Goal: Ask a question

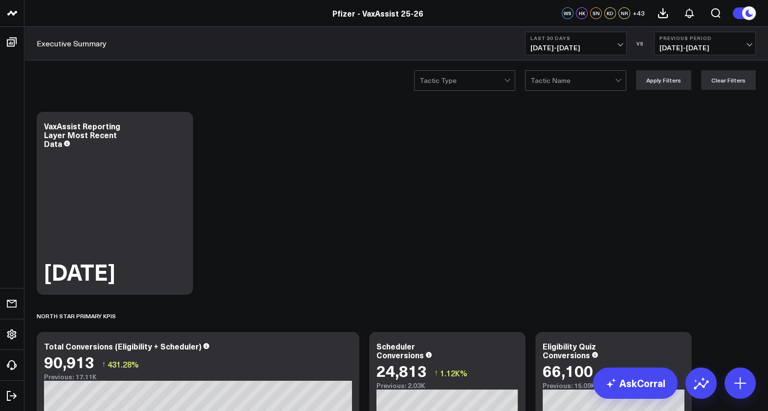
click at [587, 40] on b "Last 30 Days" at bounding box center [575, 38] width 91 height 6
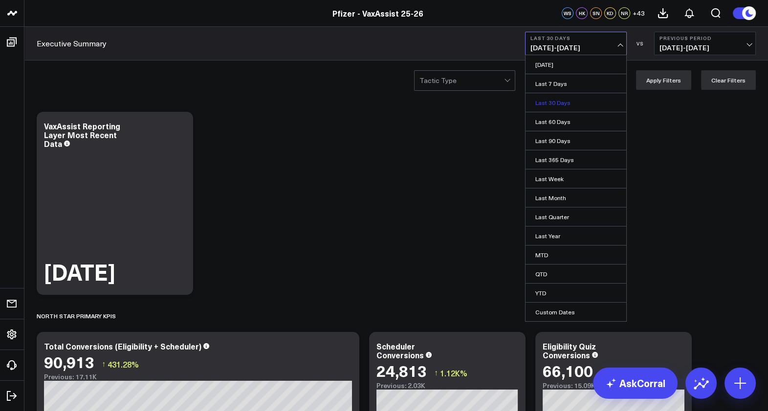
click at [583, 100] on link "Last 30 Days" at bounding box center [575, 102] width 101 height 19
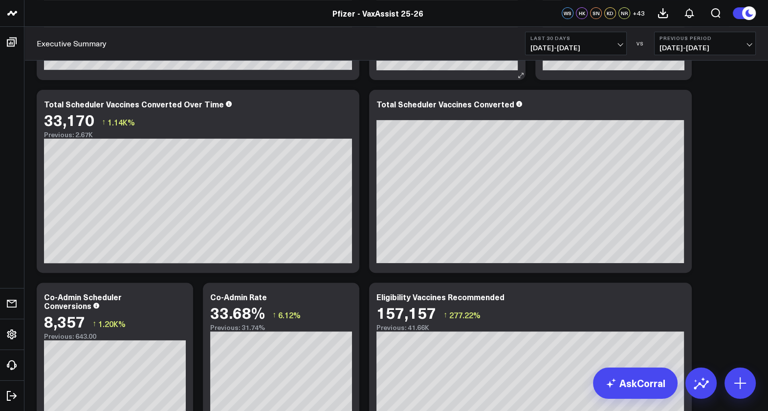
scroll to position [244, 0]
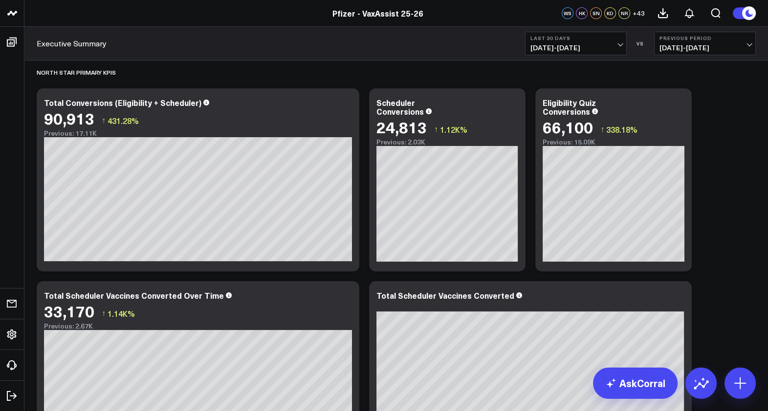
click at [572, 47] on span "[DATE] - [DATE]" at bounding box center [575, 48] width 91 height 8
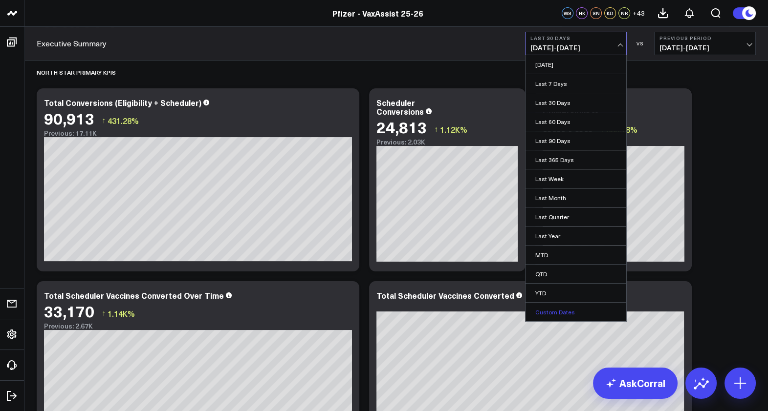
click at [563, 308] on link "Custom Dates" at bounding box center [575, 312] width 101 height 19
select select "8"
select select "2025"
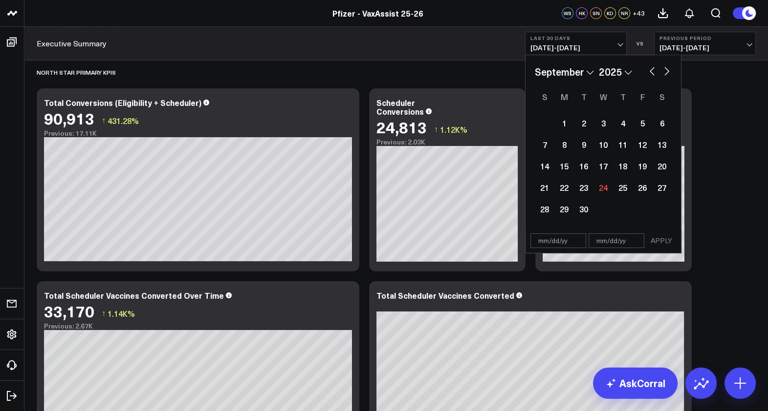
click at [650, 75] on button "button" at bounding box center [652, 71] width 10 height 12
select select "7"
select select "2025"
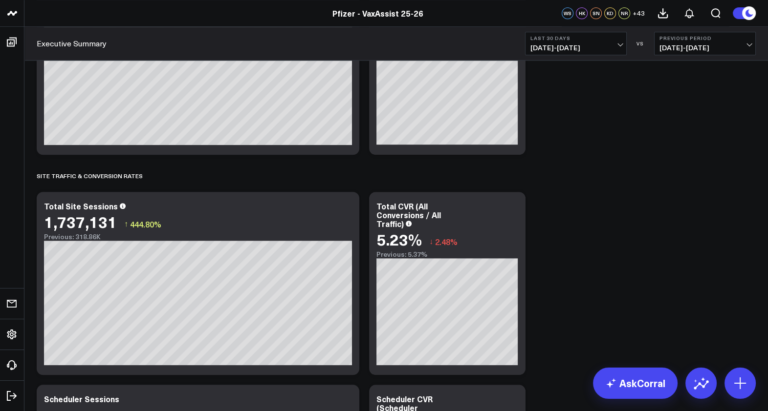
scroll to position [1161, 0]
click at [739, 39] on b "Previous Period" at bounding box center [704, 38] width 91 height 6
click at [702, 97] on link "YoY" at bounding box center [704, 102] width 101 height 19
click at [606, 41] on button "Last 30 Days [DATE] - [DATE]" at bounding box center [576, 43] width 102 height 23
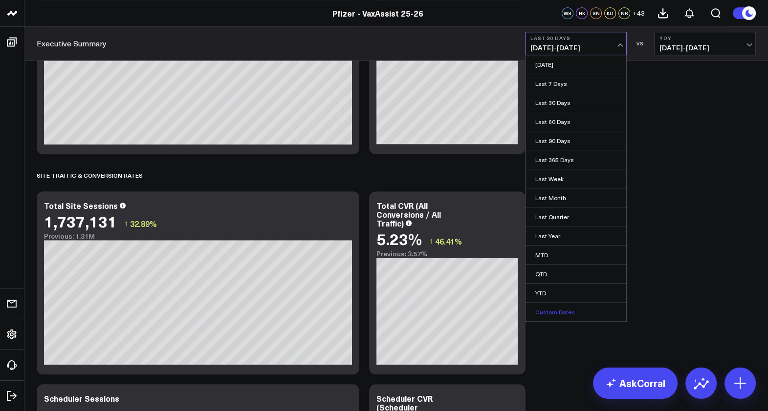
click at [572, 314] on link "Custom Dates" at bounding box center [575, 312] width 101 height 19
select select "8"
select select "2025"
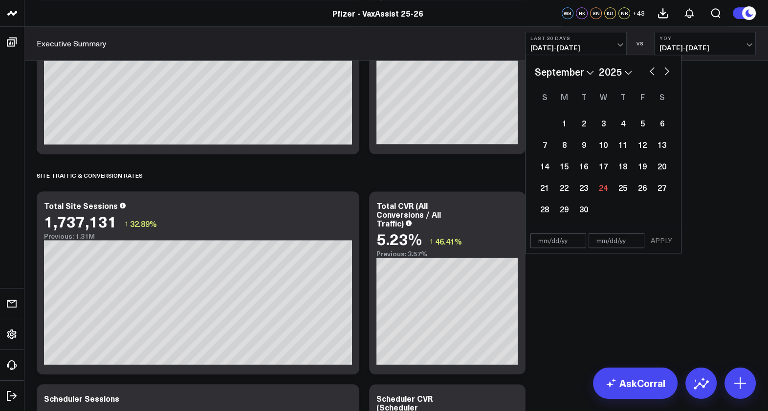
click at [652, 76] on div "January February March April May June July August September October November [D…" at bounding box center [603, 72] width 137 height 15
click at [647, 72] on button "button" at bounding box center [652, 71] width 10 height 12
select select "7"
select select "2025"
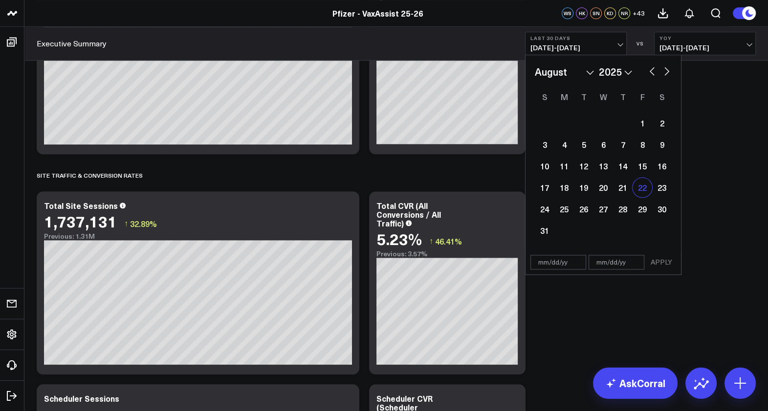
click at [645, 191] on div "22" at bounding box center [642, 188] width 20 height 20
type input "[DATE]"
select select "7"
select select "2025"
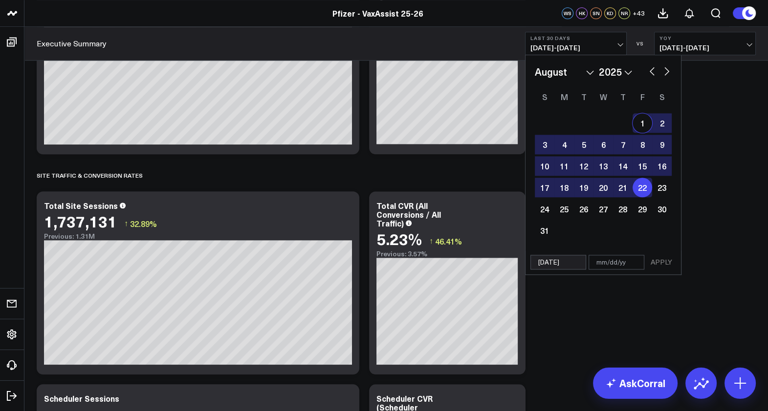
click at [668, 70] on button "button" at bounding box center [667, 71] width 10 height 12
select select "8"
select select "2025"
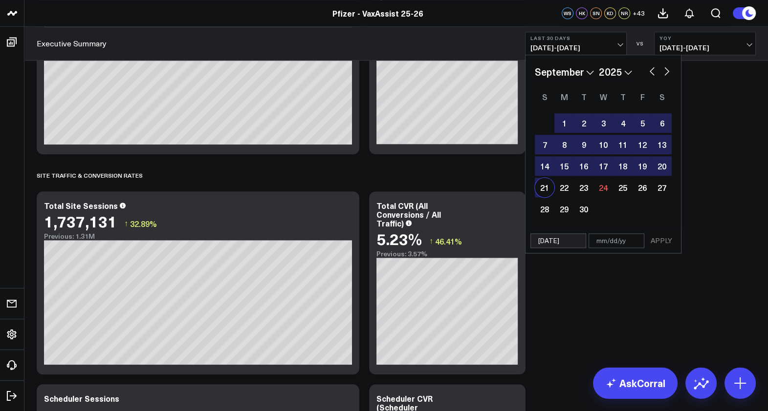
click at [544, 194] on div "21" at bounding box center [545, 188] width 20 height 20
type input "[DATE]"
select select "8"
select select "2025"
click at [669, 239] on button "APPLY" at bounding box center [661, 241] width 29 height 15
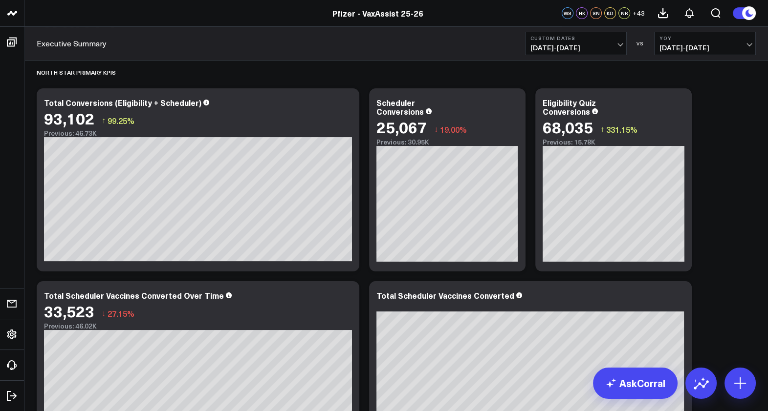
scroll to position [183, 0]
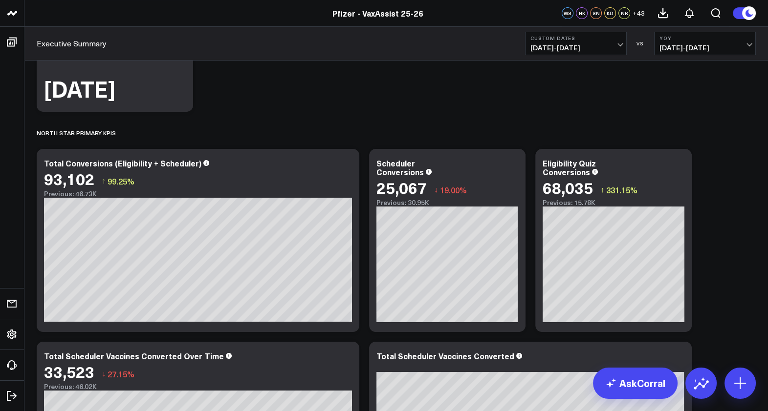
click at [613, 44] on span "[DATE] - [DATE]" at bounding box center [575, 48] width 91 height 8
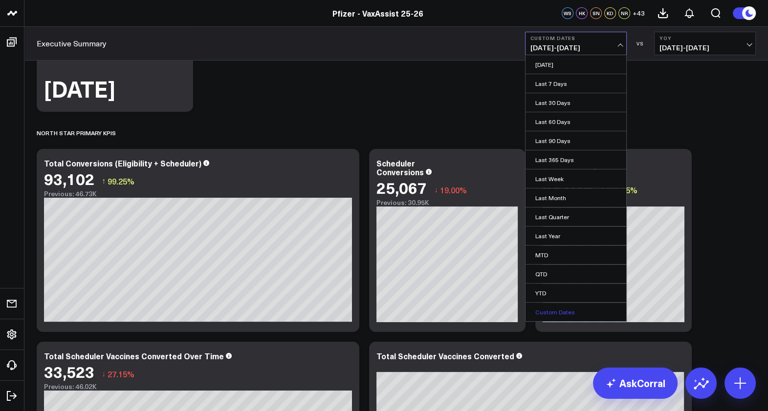
click at [565, 304] on link "Custom Dates" at bounding box center [575, 312] width 101 height 19
select select "8"
select select "2025"
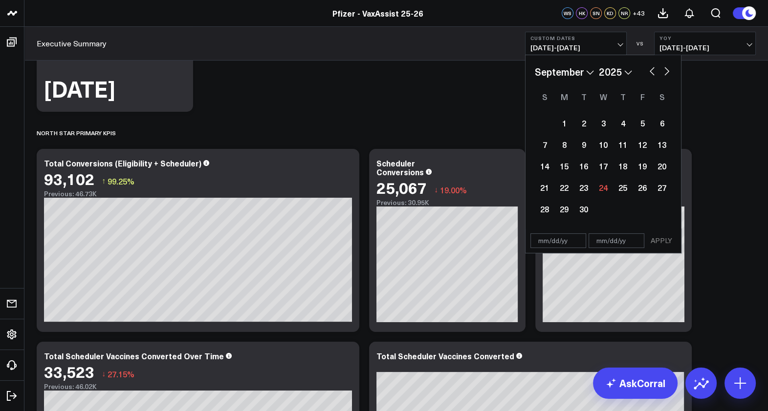
click at [650, 70] on button "button" at bounding box center [652, 71] width 10 height 12
select select "7"
select select "2025"
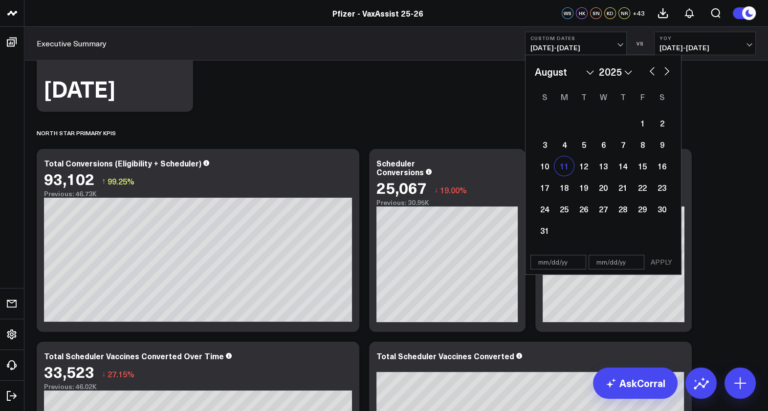
click at [564, 172] on div "11" at bounding box center [564, 166] width 20 height 20
type input "[DATE]"
select select "7"
select select "2025"
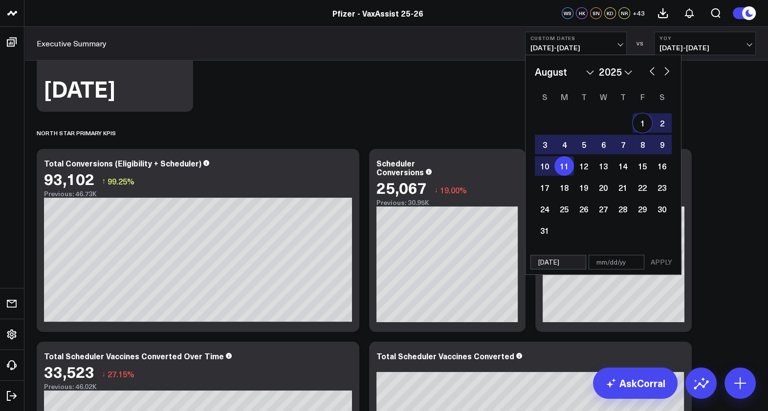
click at [663, 74] on button "button" at bounding box center [667, 71] width 10 height 12
select select "8"
select select "2025"
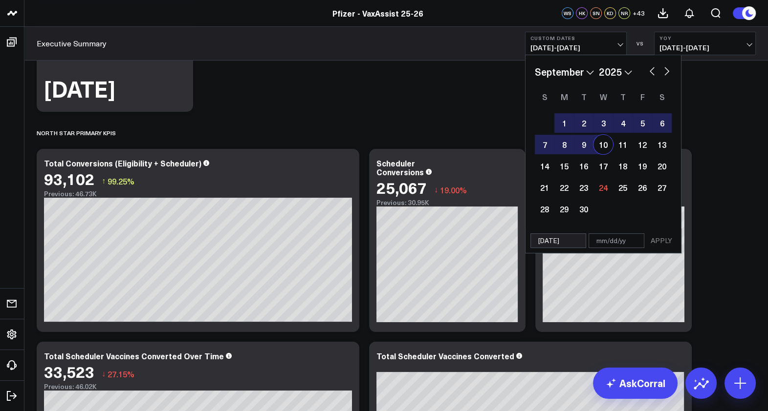
click at [608, 145] on div "10" at bounding box center [603, 145] width 20 height 20
type input "[DATE]"
select select "8"
select select "2025"
click at [662, 237] on button "APPLY" at bounding box center [661, 241] width 29 height 15
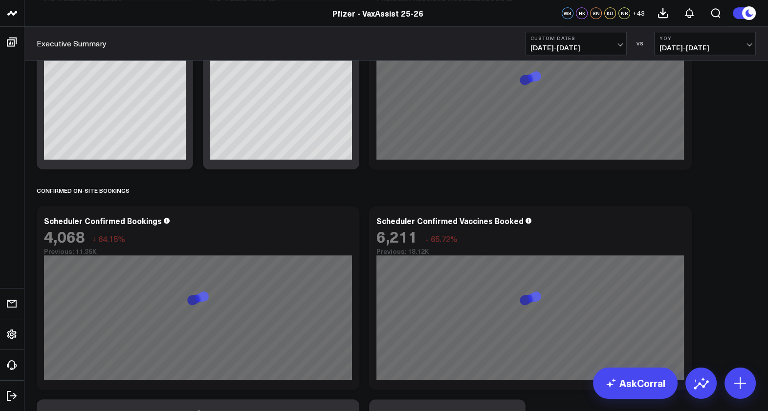
scroll to position [733, 0]
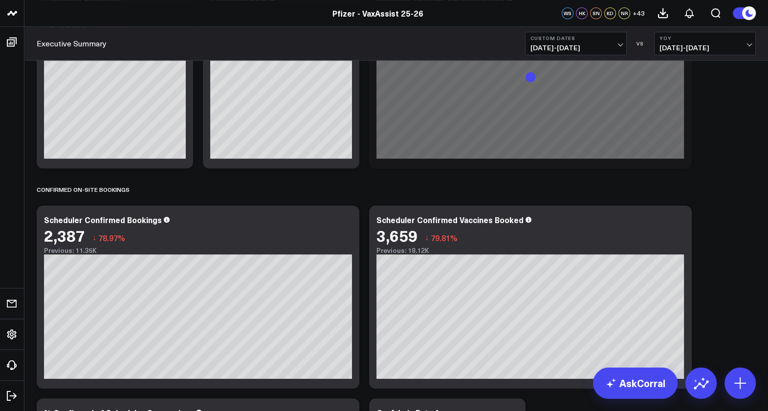
click at [707, 44] on span "[DATE] - [DATE]" at bounding box center [704, 48] width 91 height 8
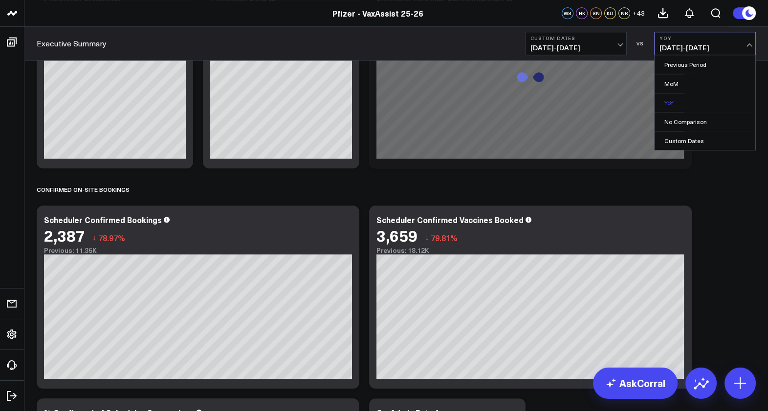
click at [690, 100] on link "YoY" at bounding box center [704, 102] width 101 height 19
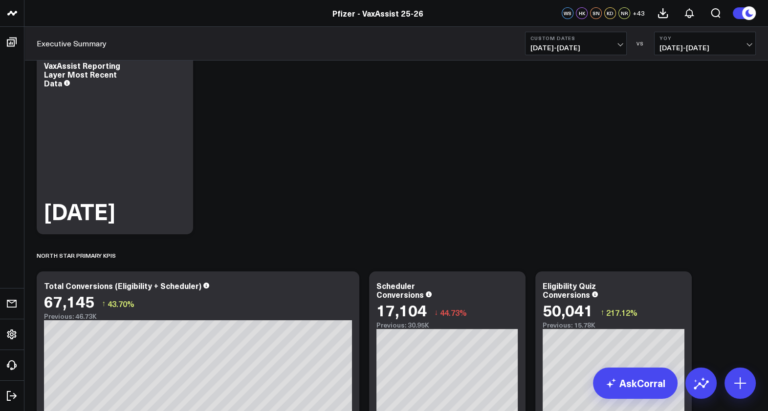
scroll to position [0, 0]
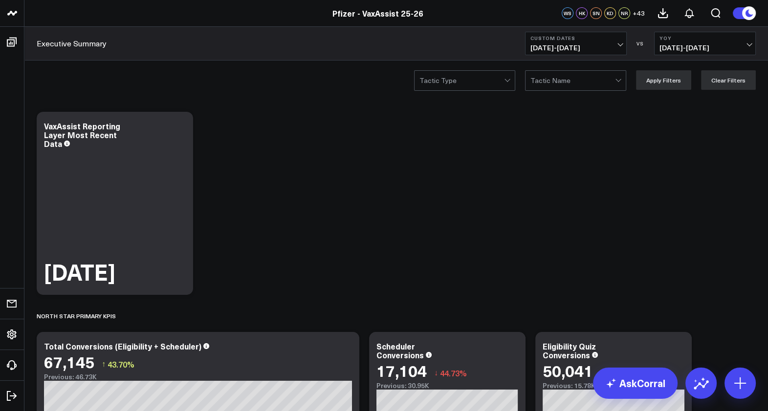
click at [704, 34] on button "YoY [DATE] - [DATE]" at bounding box center [705, 43] width 102 height 23
click at [696, 106] on link "YoY" at bounding box center [704, 102] width 101 height 19
click at [704, 47] on span "[DATE] - [DATE]" at bounding box center [704, 48] width 91 height 8
click at [685, 44] on span "[DATE] - [DATE]" at bounding box center [704, 48] width 91 height 8
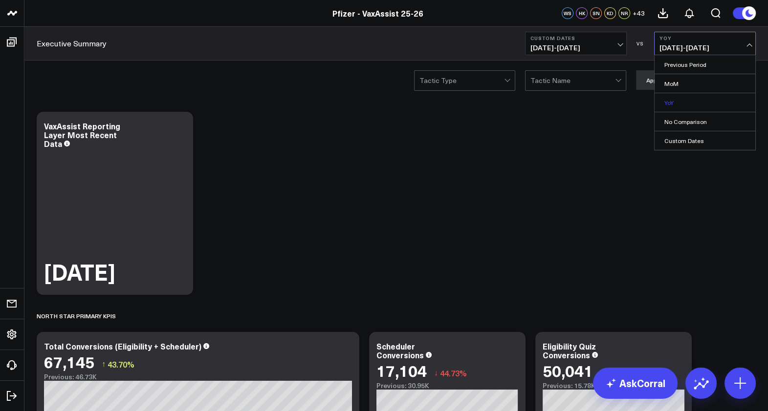
click at [672, 103] on link "YoY" at bounding box center [704, 102] width 101 height 19
click at [680, 49] on span "[DATE] - [DATE]" at bounding box center [704, 48] width 91 height 8
click at [698, 140] on link "Custom Dates" at bounding box center [704, 140] width 101 height 19
select select "8"
select select "2025"
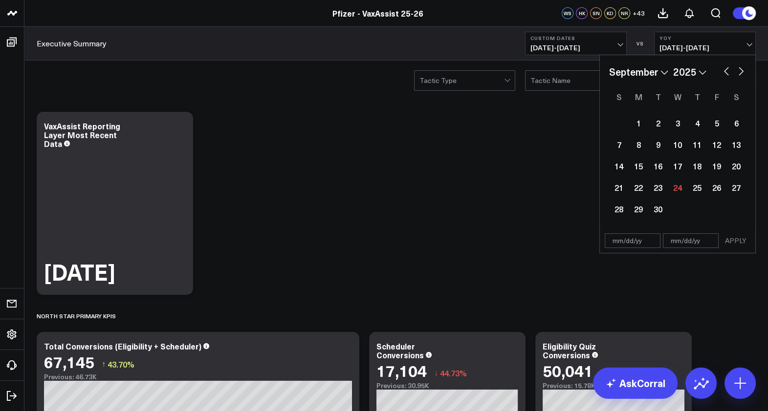
click at [619, 244] on input "text" at bounding box center [633, 241] width 56 height 15
select select "8"
select select "2025"
type input "[DATE]"
select select "7"
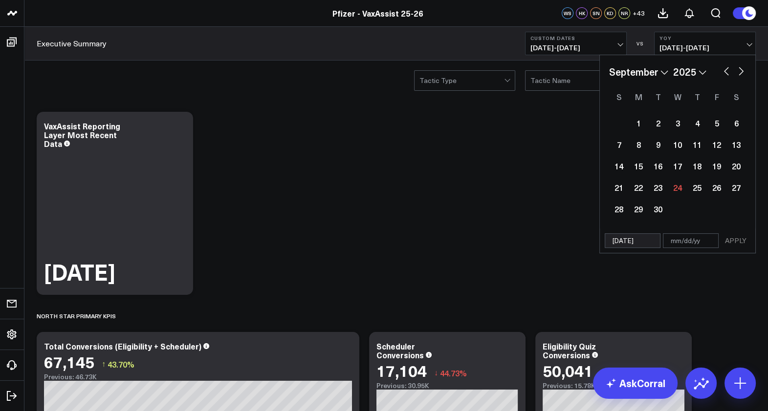
select select "2024"
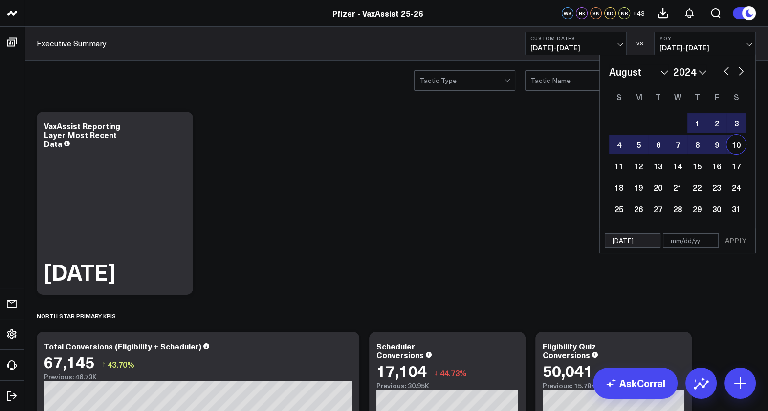
type input "[DATE]"
type input "9"
select select "7"
select select "2024"
type input "9/"
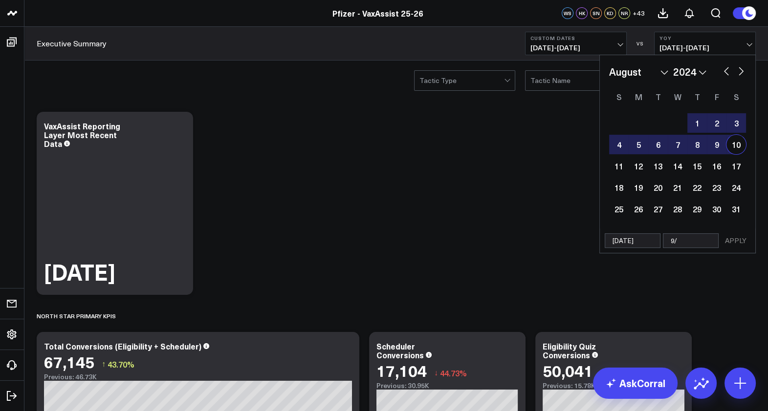
select select "7"
select select "2024"
type input "9/10"
select select "7"
select select "2024"
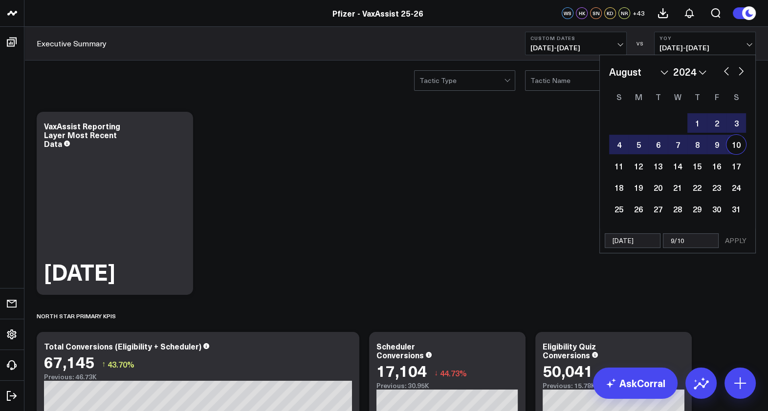
type input "9/10/"
select select "7"
select select "2024"
type input "9/10/2"
select select "7"
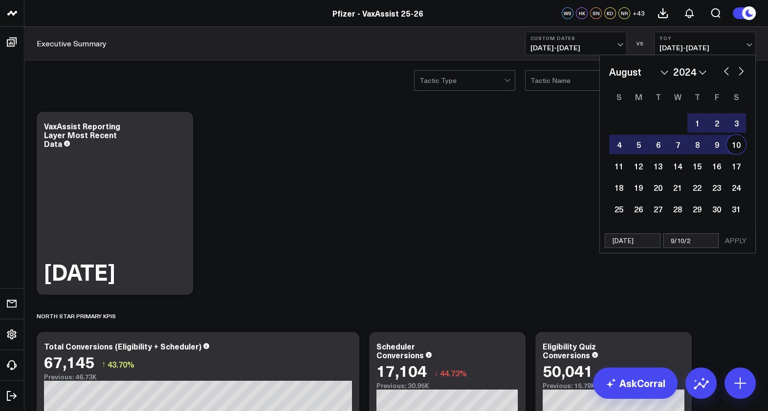
select select "2024"
type input "[DATE]"
select select "7"
select select "2024"
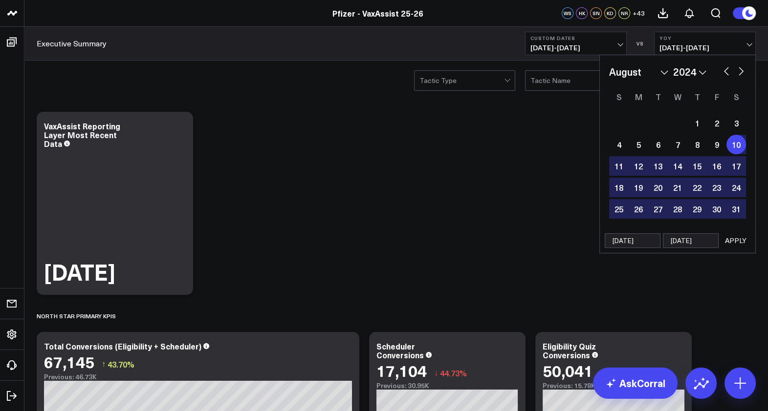
type input "[DATE]"
click at [743, 237] on button "APPLY" at bounding box center [735, 241] width 29 height 15
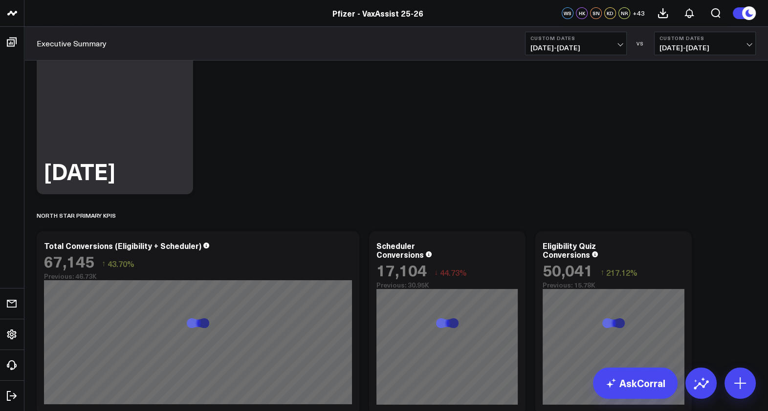
scroll to position [183, 0]
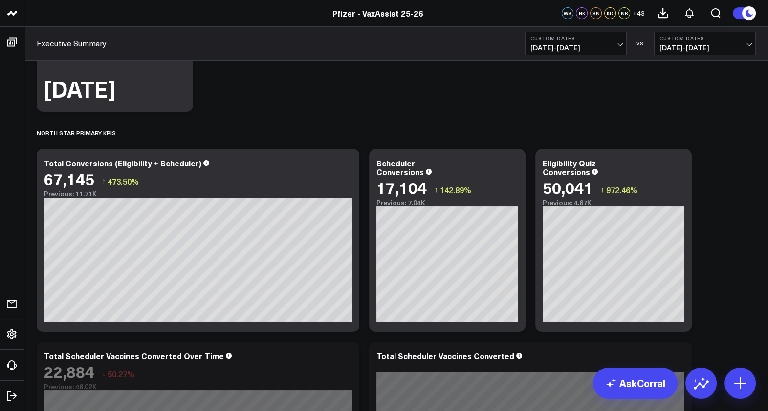
click at [611, 41] on button "Custom Dates [DATE] - [DATE]" at bounding box center [576, 43] width 102 height 23
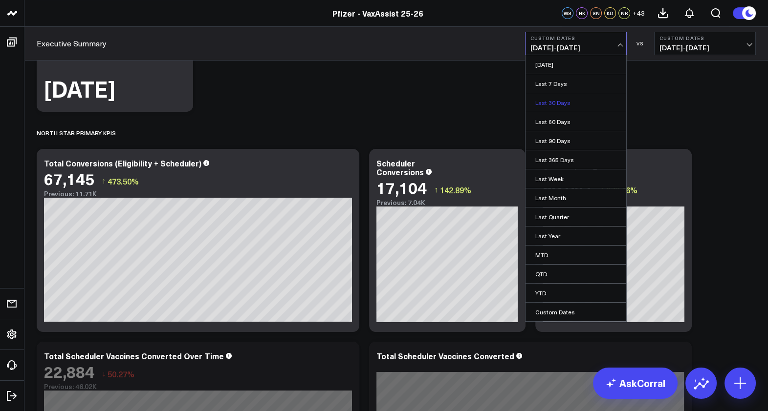
click at [578, 105] on link "Last 30 Days" at bounding box center [575, 102] width 101 height 19
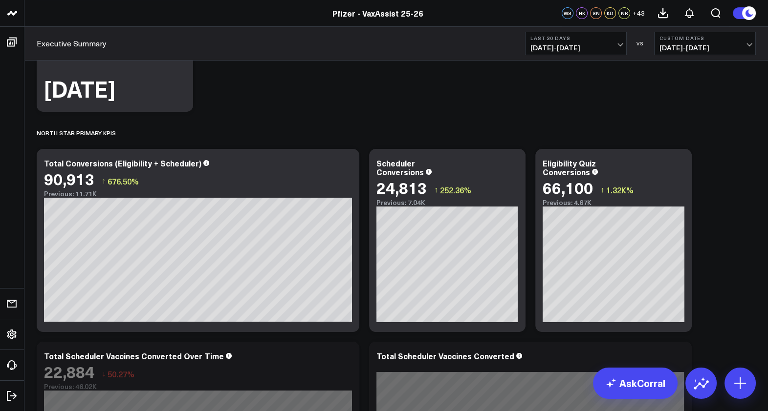
click at [730, 50] on span "[DATE] - [DATE]" at bounding box center [704, 48] width 91 height 8
click at [694, 99] on link "YoY" at bounding box center [704, 102] width 101 height 19
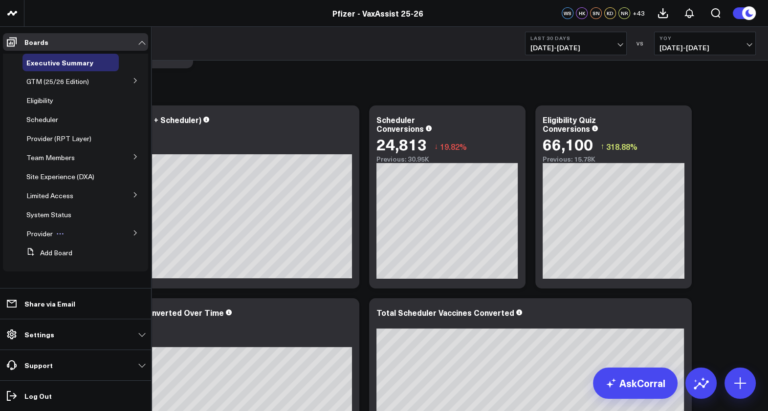
scroll to position [244, 0]
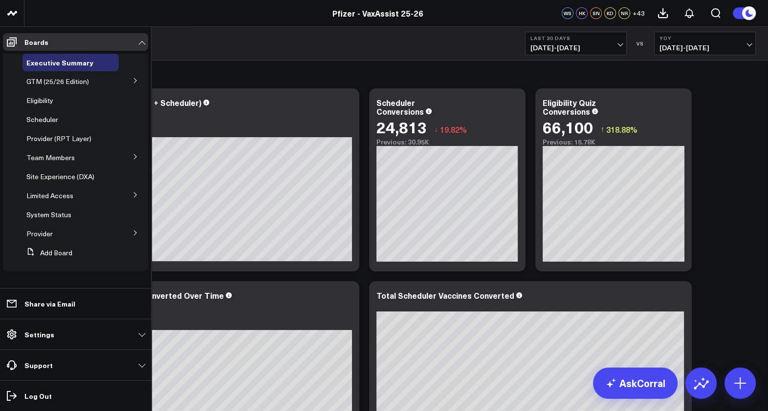
click at [129, 234] on button at bounding box center [135, 232] width 25 height 15
click at [81, 254] on button at bounding box center [87, 252] width 15 height 8
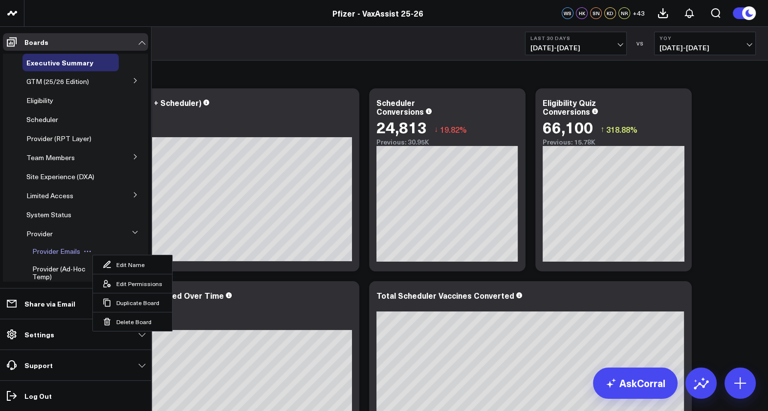
click at [55, 256] on span "Provider Emails" at bounding box center [56, 251] width 48 height 9
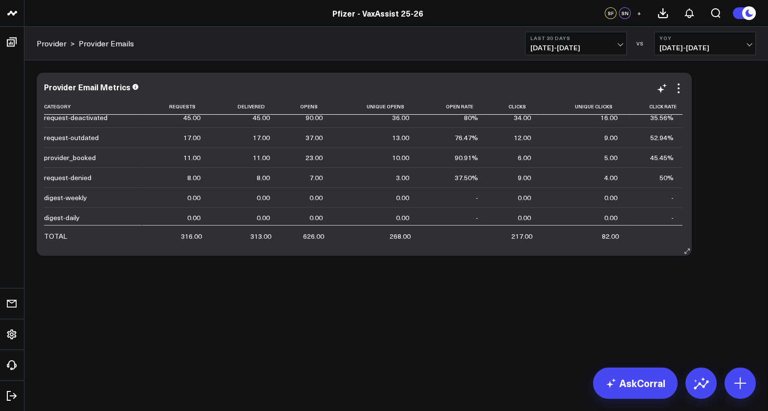
scroll to position [68, 0]
click at [313, 294] on div "Modify via AI Copy link to widget Ask support Remove Create linked copy Executi…" at bounding box center [395, 190] width 743 height 259
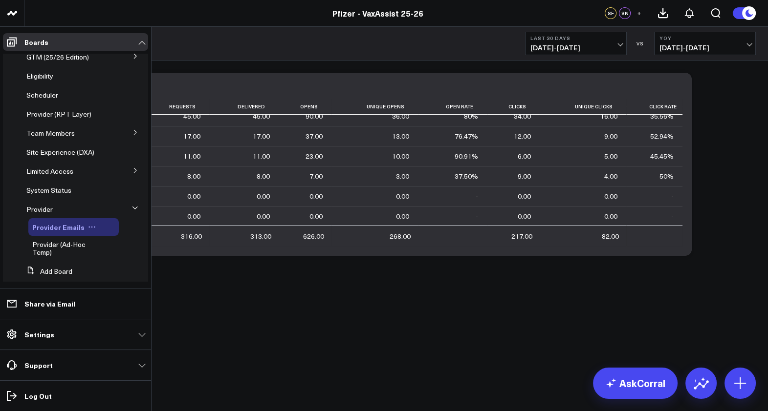
scroll to position [38, 0]
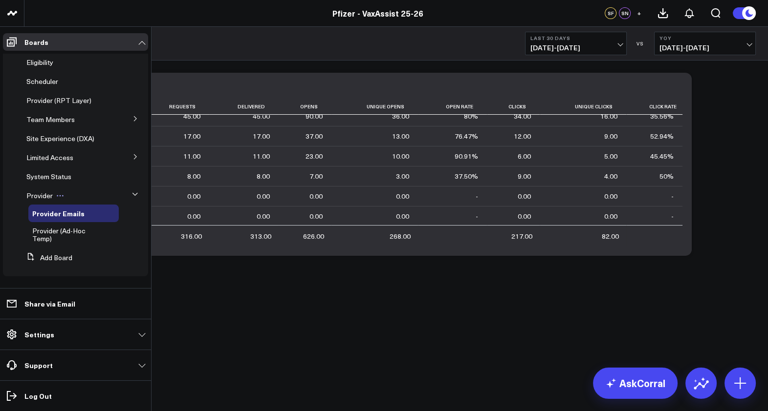
click at [56, 196] on icon at bounding box center [60, 196] width 8 height 8
click at [37, 195] on span "Provider" at bounding box center [39, 195] width 26 height 9
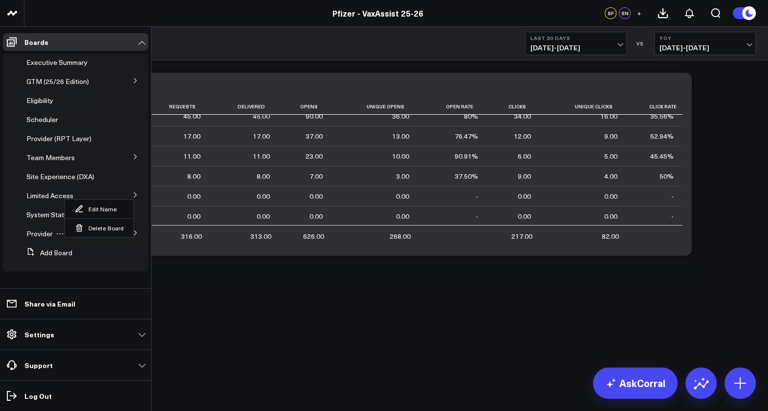
scroll to position [0, 0]
click at [35, 234] on span "Provider" at bounding box center [39, 233] width 26 height 9
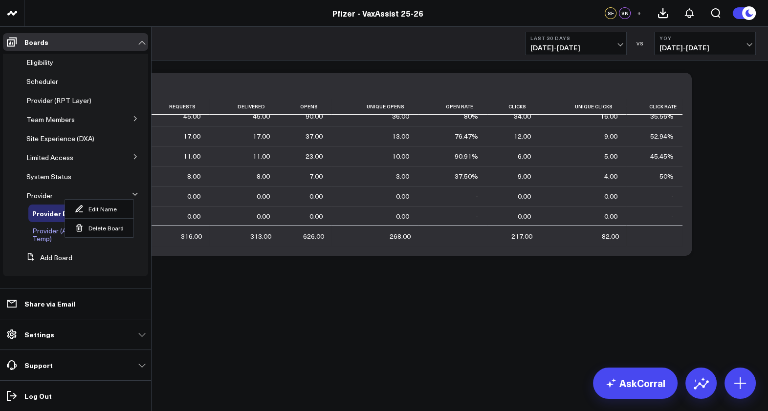
click at [41, 233] on span "Provider (Ad-Hoc Temp)" at bounding box center [58, 234] width 53 height 17
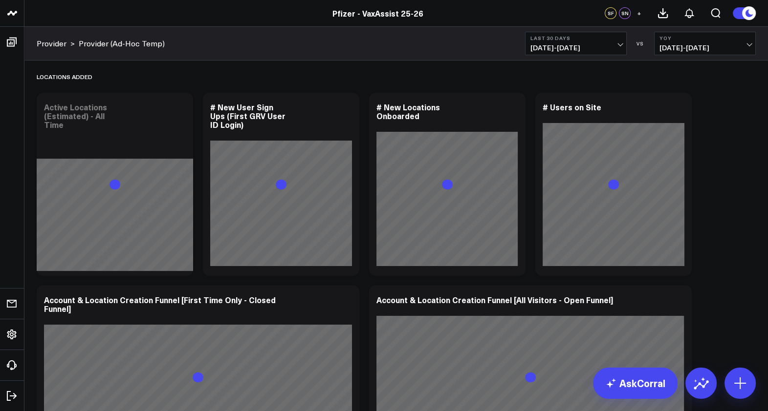
click at [693, 41] on button "YoY [DATE] - [DATE]" at bounding box center [705, 43] width 102 height 23
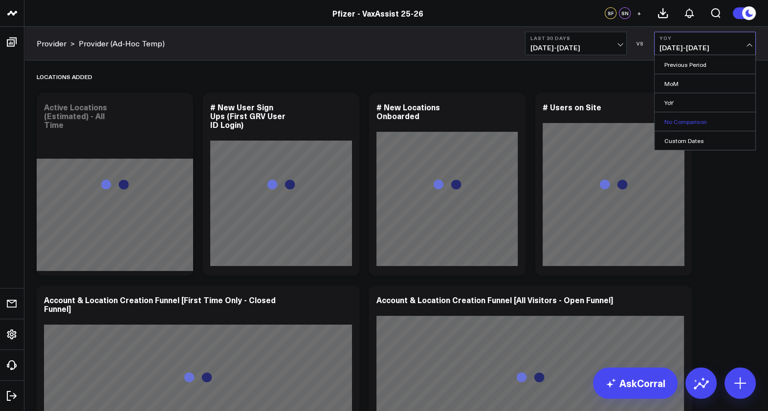
click at [687, 117] on link "No Comparison" at bounding box center [704, 121] width 101 height 19
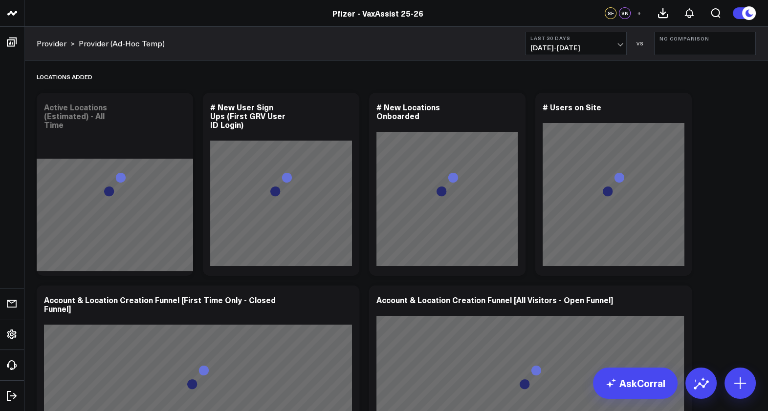
click at [608, 54] on button "Last 30 Days [DATE] - [DATE]" at bounding box center [576, 43] width 102 height 23
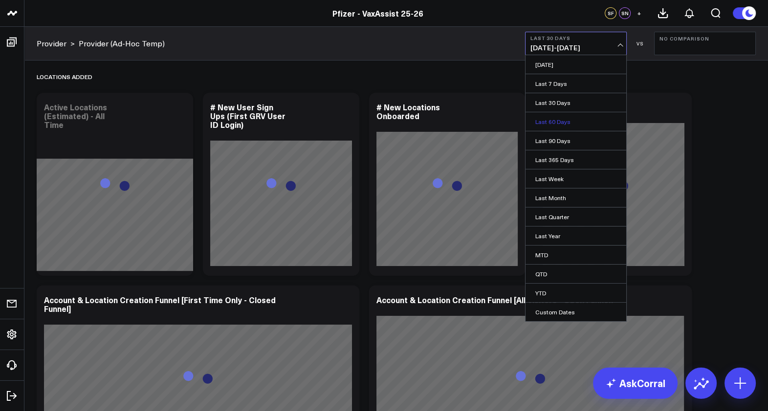
click at [569, 115] on link "Last 60 Days" at bounding box center [575, 121] width 101 height 19
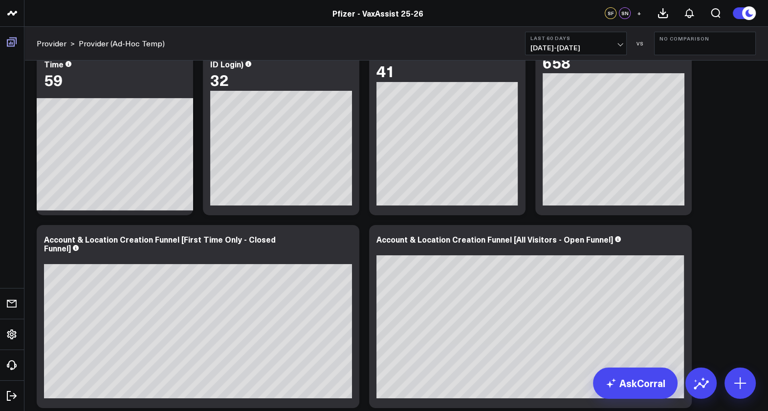
scroll to position [30, 0]
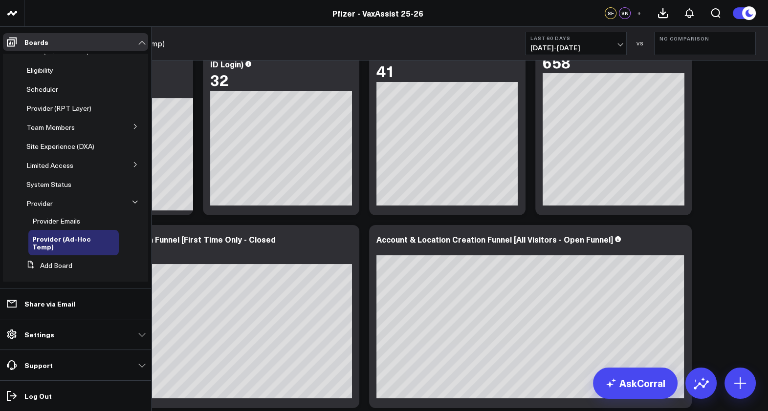
click at [132, 202] on icon at bounding box center [134, 202] width 5 height 2
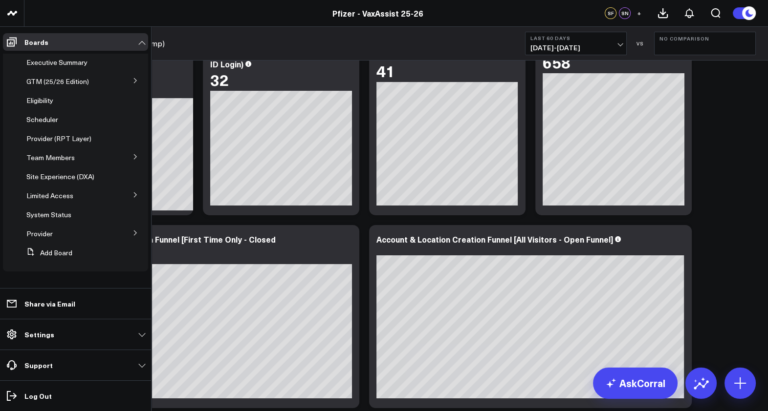
click at [135, 234] on icon at bounding box center [135, 233] width 6 height 6
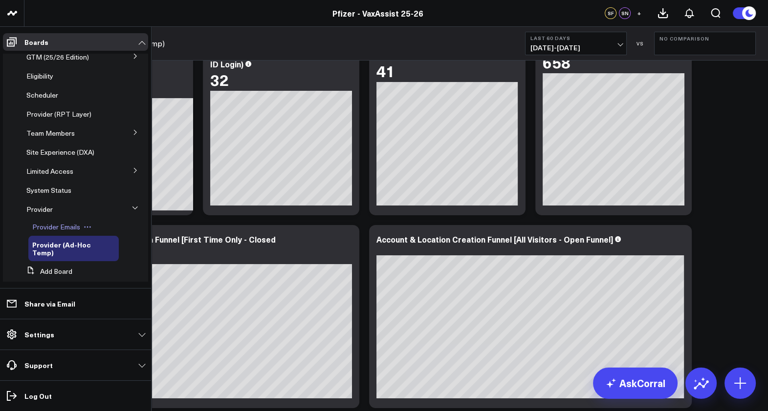
scroll to position [38, 0]
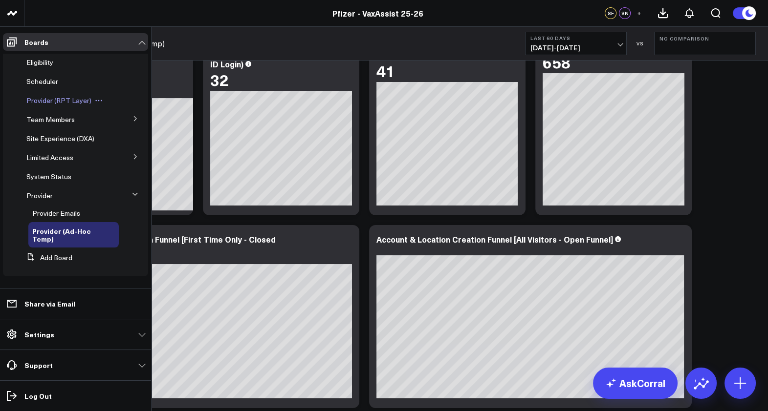
click at [59, 97] on span "Provider (RPT Layer)" at bounding box center [58, 100] width 65 height 9
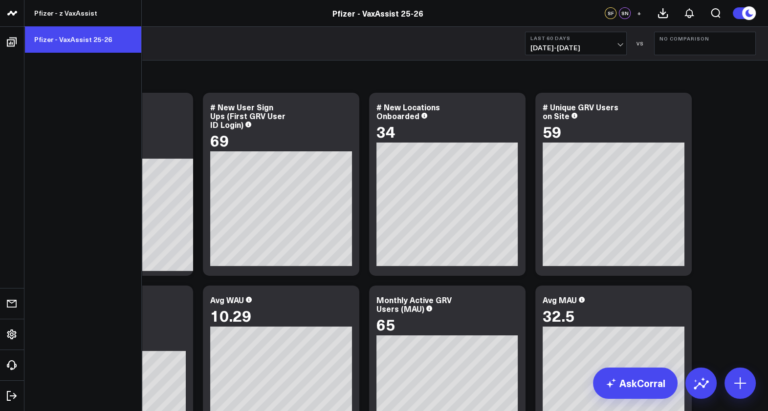
click at [76, 37] on link "Pfizer - VaxAssist 25-26" at bounding box center [82, 39] width 117 height 26
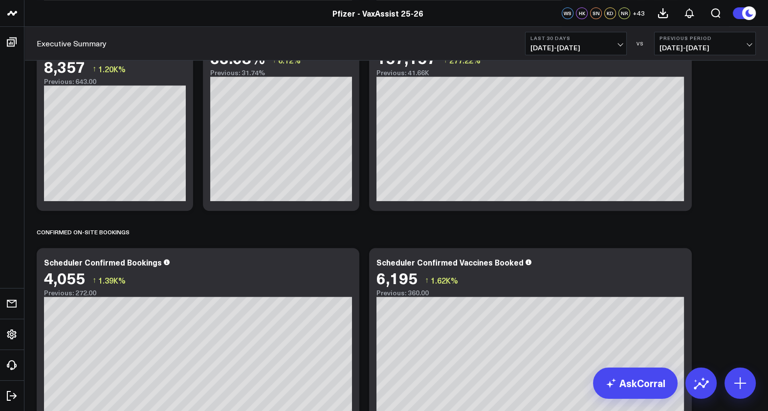
scroll to position [752, 0]
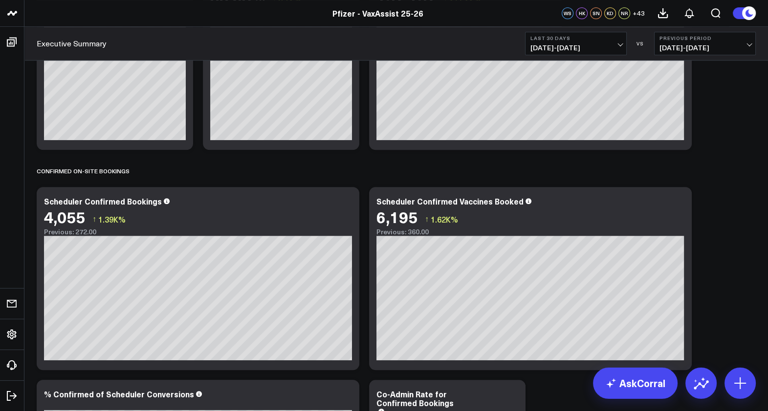
click at [734, 51] on span "07/26/25 - 08/24/25" at bounding box center [704, 48] width 91 height 8
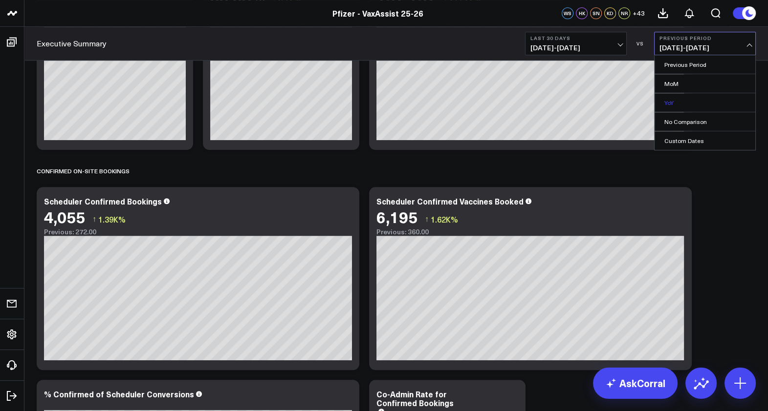
click at [725, 98] on link "YoY" at bounding box center [704, 102] width 101 height 19
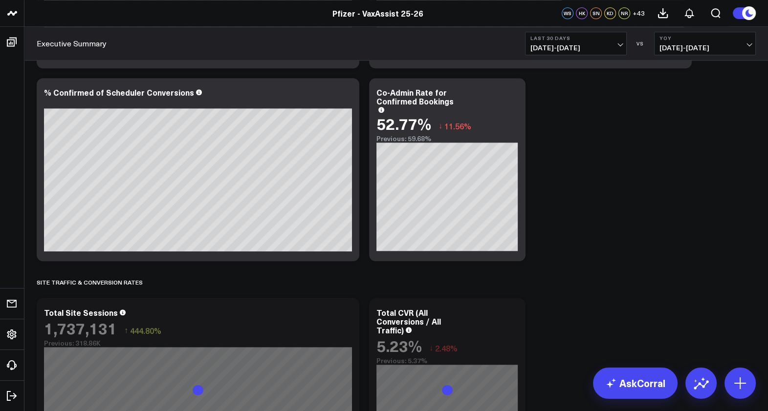
scroll to position [1057, 0]
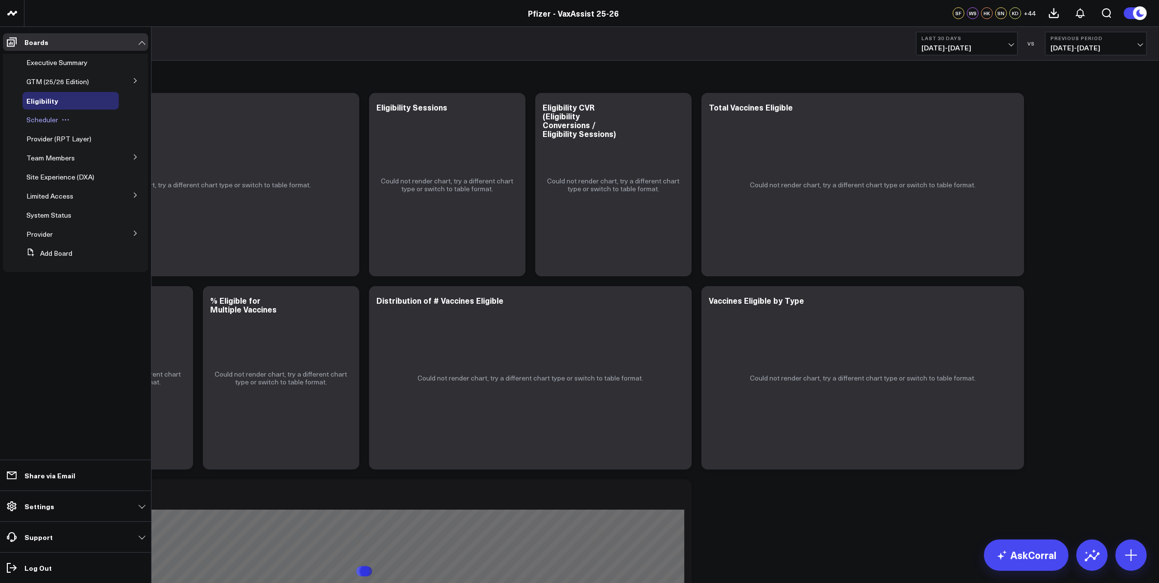
click at [54, 119] on span "Scheduler" at bounding box center [42, 119] width 32 height 9
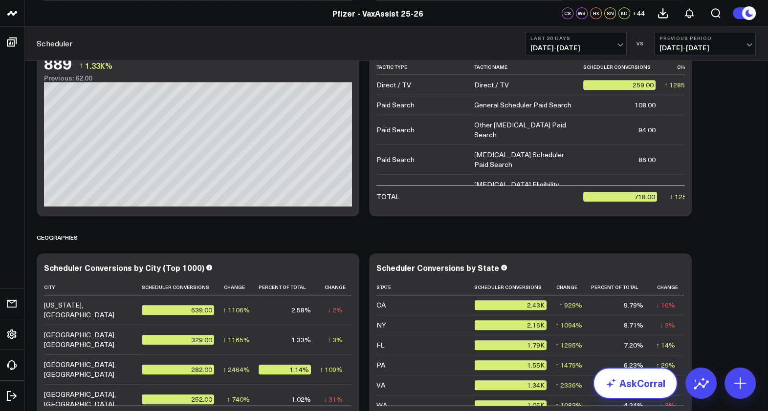
scroll to position [1306, 0]
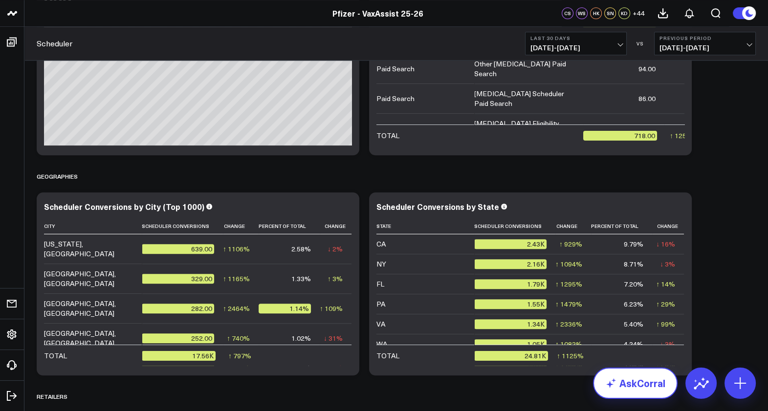
click at [640, 378] on link "AskCorral" at bounding box center [635, 383] width 85 height 31
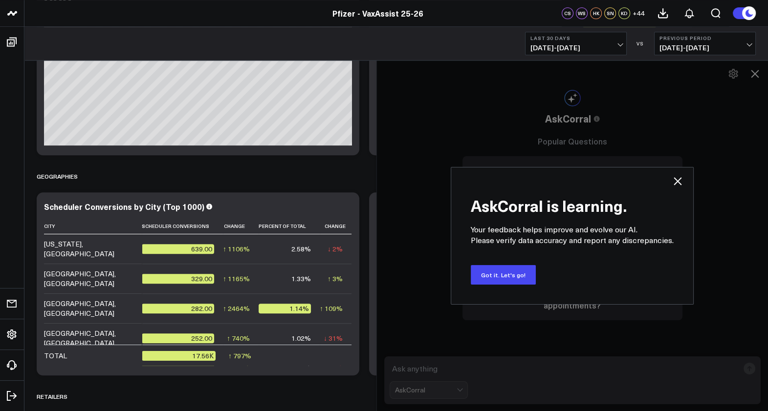
click at [573, 377] on div "AskCorral is learning. Your feedback helps improve and evolve our AI. Please ve…" at bounding box center [572, 235] width 392 height 351
click at [518, 276] on button "Got it. Let's go!" at bounding box center [503, 275] width 65 height 20
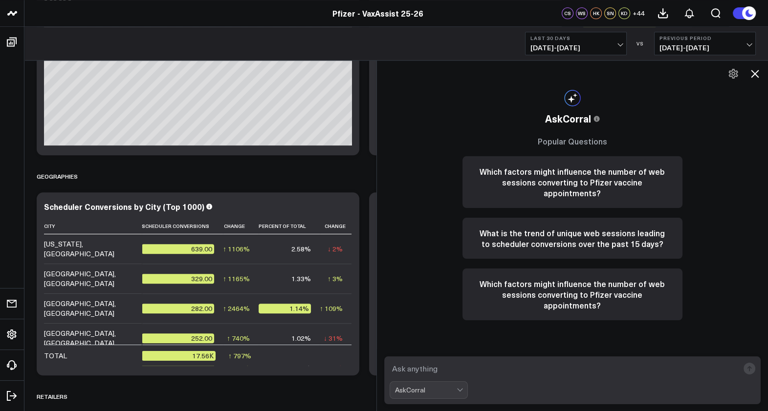
click at [442, 365] on textarea at bounding box center [564, 369] width 349 height 18
type textarea "s"
type textarea "Scheduler conversions by zip code (top 100)"
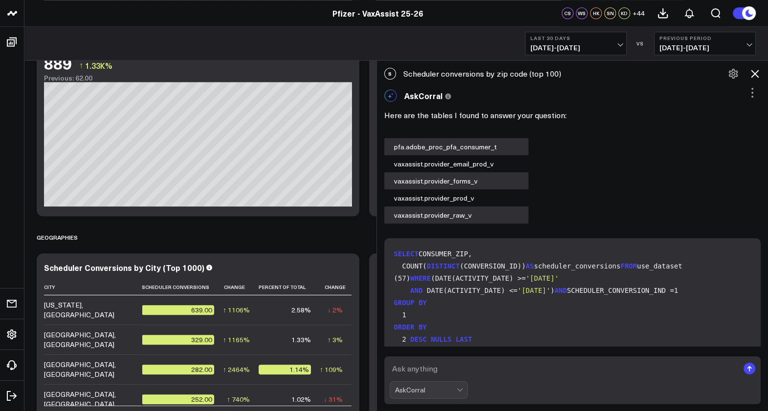
scroll to position [550, 0]
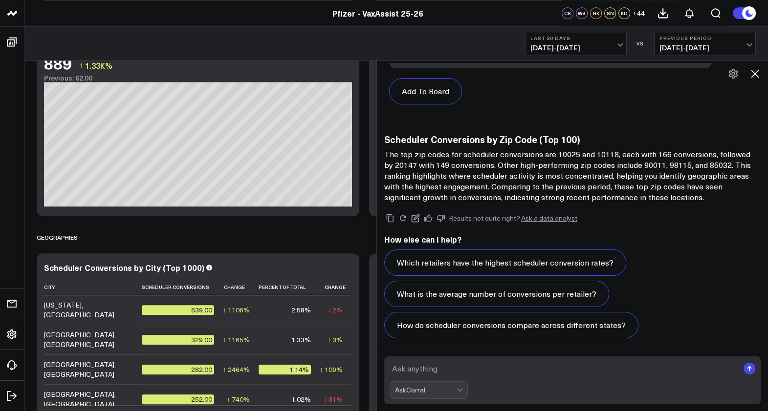
drag, startPoint x: 420, startPoint y: 184, endPoint x: 409, endPoint y: 183, distance: 11.3
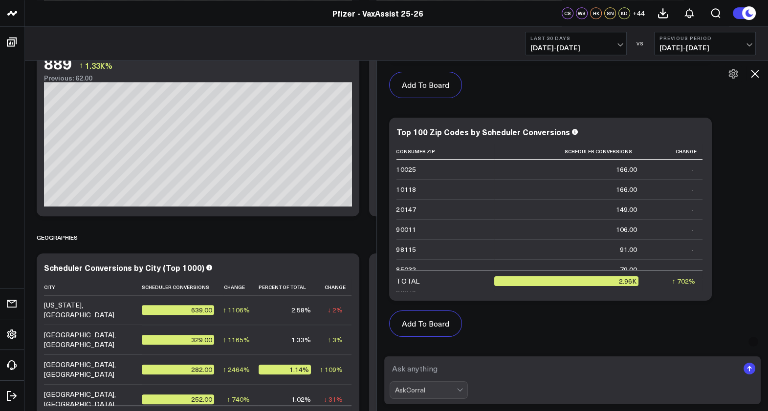
scroll to position [514, 0]
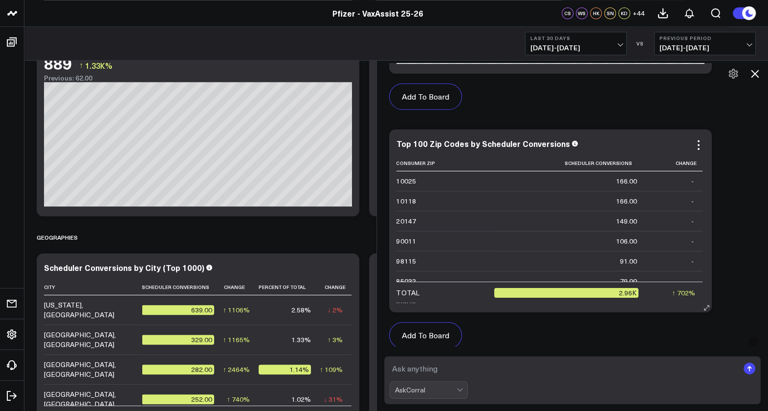
drag, startPoint x: 421, startPoint y: 221, endPoint x: 399, endPoint y: 221, distance: 22.0
click at [399, 221] on div "Top 100 Zip Codes by Scheduler Conversions Consumer Zip Scheduler Conversions C…" at bounding box center [550, 221] width 323 height 183
drag, startPoint x: 400, startPoint y: 218, endPoint x: 423, endPoint y: 219, distance: 23.0
click at [423, 219] on div "Top 100 Zip Codes by Scheduler Conversions Consumer Zip Scheduler Conversions C…" at bounding box center [550, 221] width 323 height 183
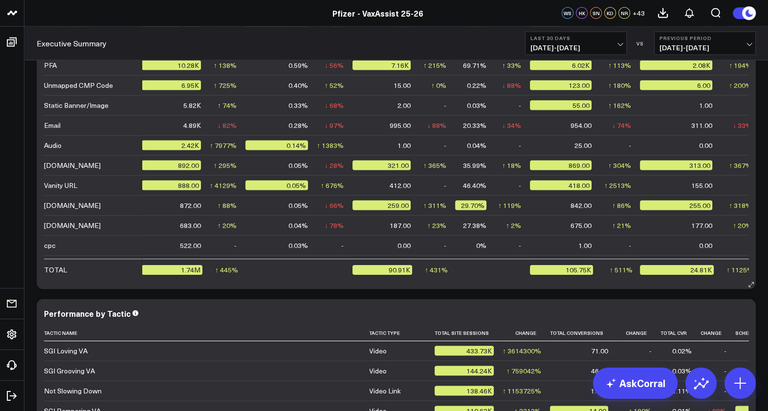
scroll to position [2309, 0]
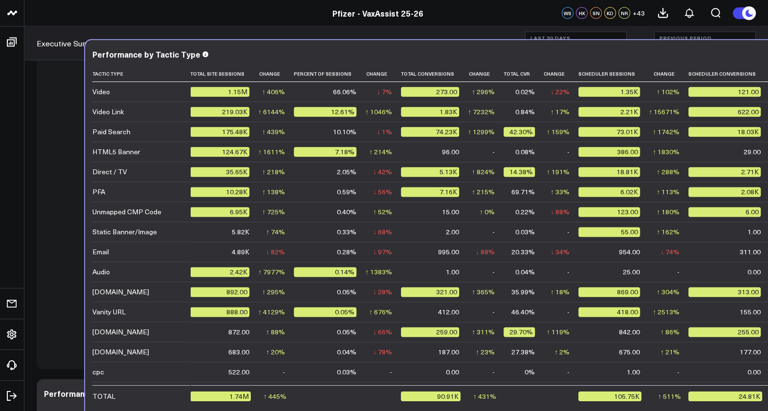
drag, startPoint x: 412, startPoint y: 404, endPoint x: 455, endPoint y: 407, distance: 43.1
click at [455, 407] on div "Performance by Tactic Type Tactic Type Total Site Sessions Change Percent Of Se…" at bounding box center [444, 229] width 719 height 376
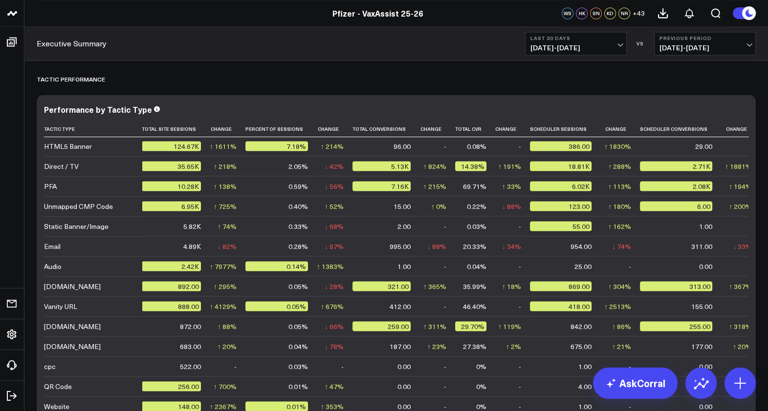
scroll to position [2311, 0]
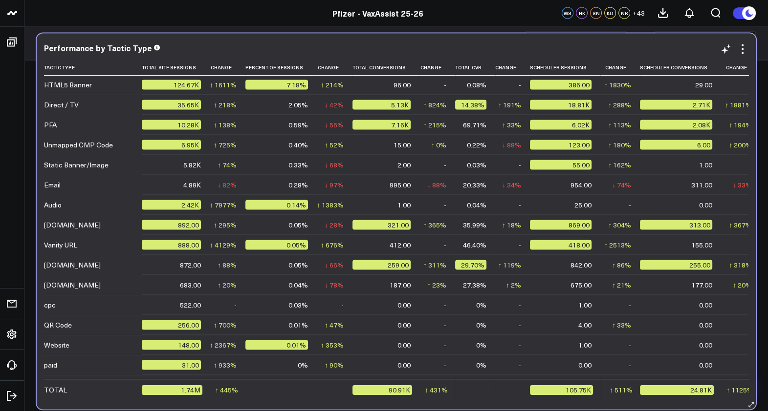
drag, startPoint x: 369, startPoint y: 402, endPoint x: 401, endPoint y: 403, distance: 31.3
click at [403, 405] on div "Performance by Tactic Type Tactic Type Total Site Sessions Change Percent Of Se…" at bounding box center [396, 222] width 719 height 376
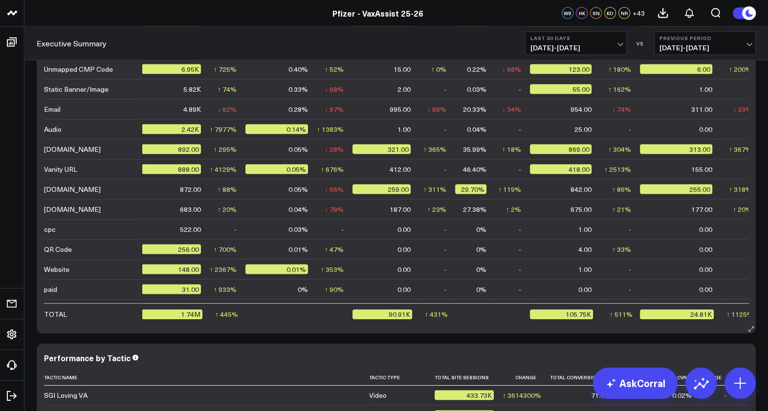
scroll to position [2390, 0]
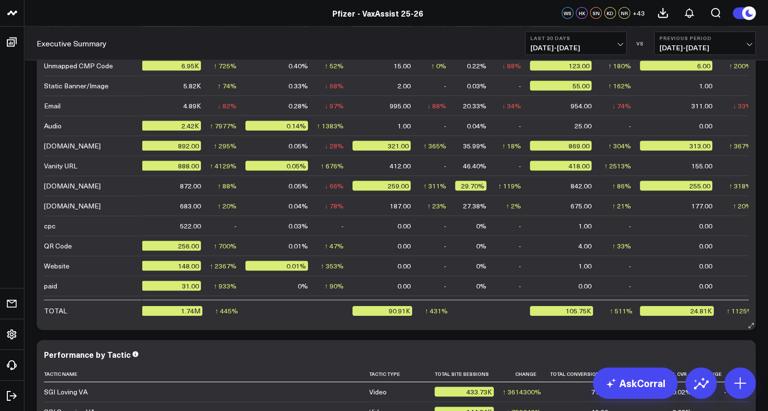
click at [752, 327] on icon at bounding box center [750, 326] width 7 height 7
click at [748, 325] on icon at bounding box center [750, 326] width 7 height 7
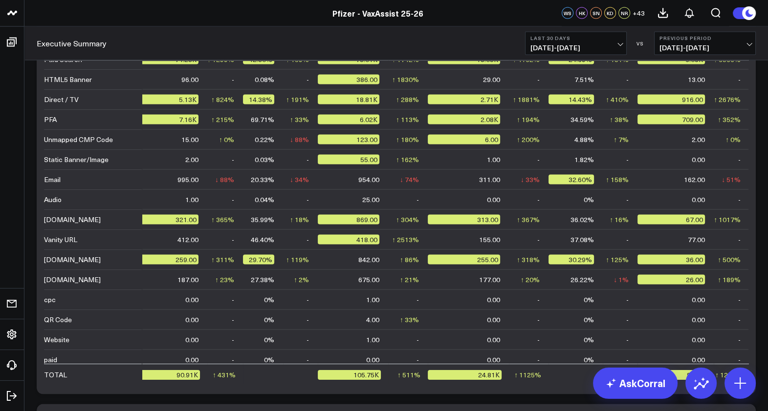
scroll to position [2326, 0]
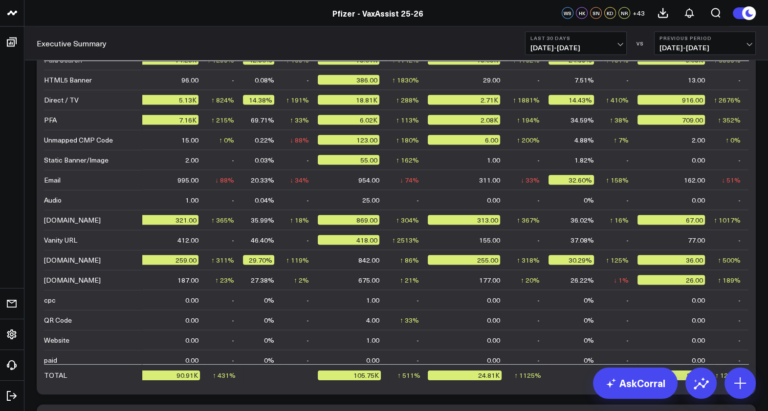
drag, startPoint x: 323, startPoint y: 365, endPoint x: 532, endPoint y: 398, distance: 212.3
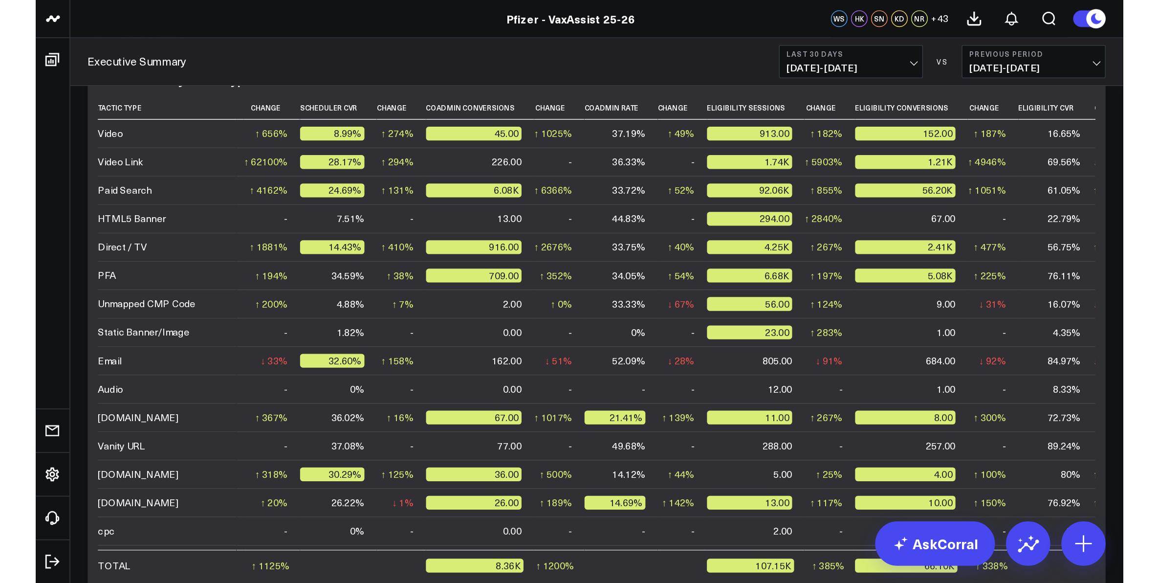
scroll to position [0, 182]
